Goal: Learn about a topic

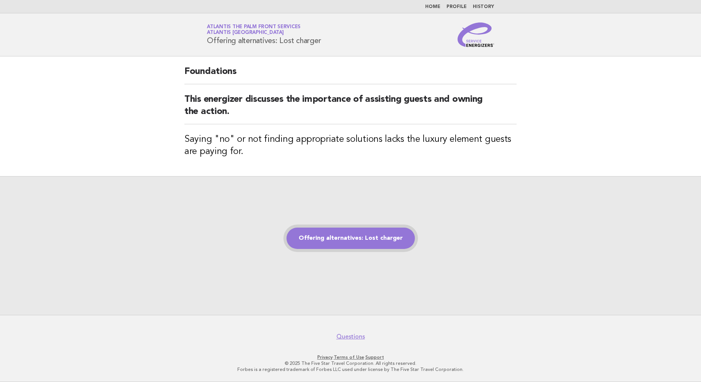
click at [338, 233] on link "Offering alternatives: Lost charger" at bounding box center [351, 238] width 128 height 21
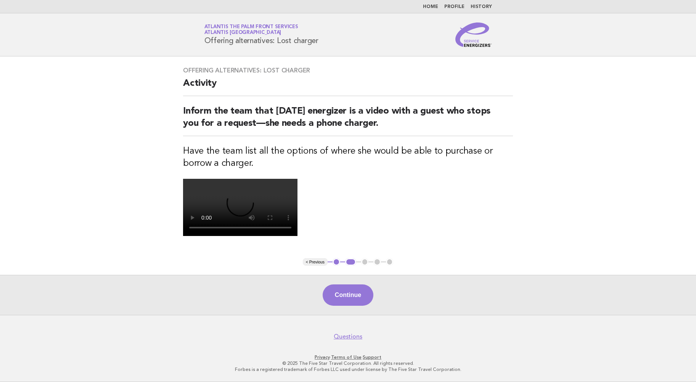
scroll to position [127, 0]
click at [339, 300] on button "Continue" at bounding box center [347, 294] width 51 height 21
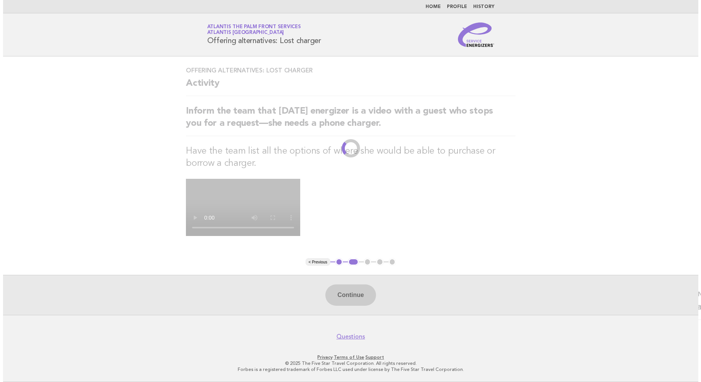
scroll to position [0, 0]
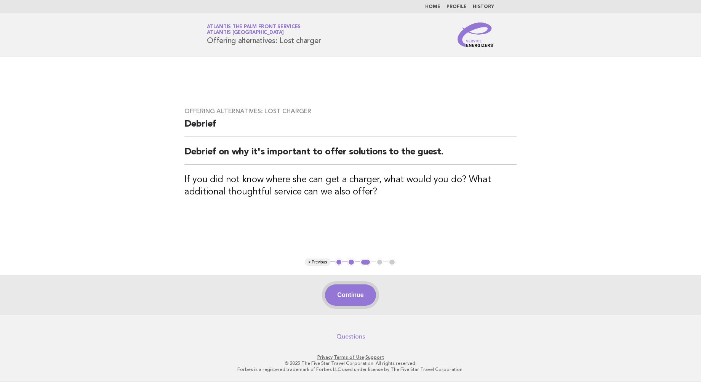
click at [347, 297] on button "Continue" at bounding box center [350, 294] width 51 height 21
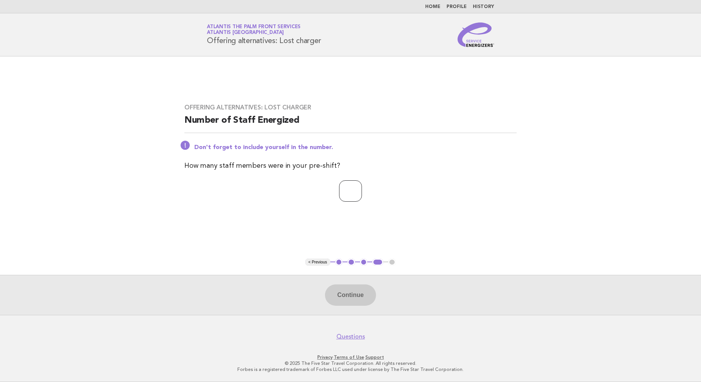
click at [353, 188] on input "number" at bounding box center [350, 190] width 23 height 21
type input "**"
click at [361, 288] on button "Continue" at bounding box center [350, 294] width 51 height 21
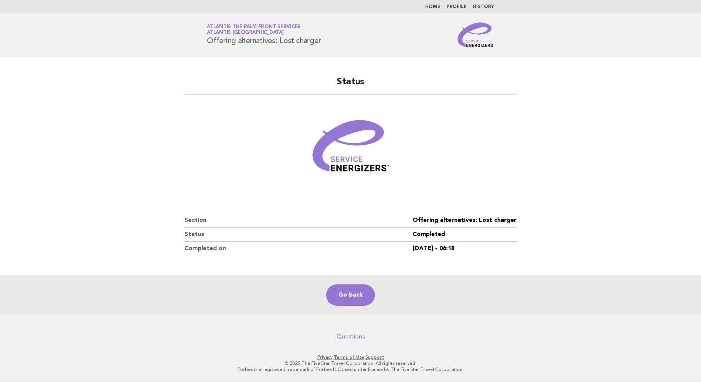
click at [42, 148] on main "Status Section Offering alternatives: Lost charger Status Completed Completed o…" at bounding box center [350, 185] width 701 height 258
